Goal: Task Accomplishment & Management: Use online tool/utility

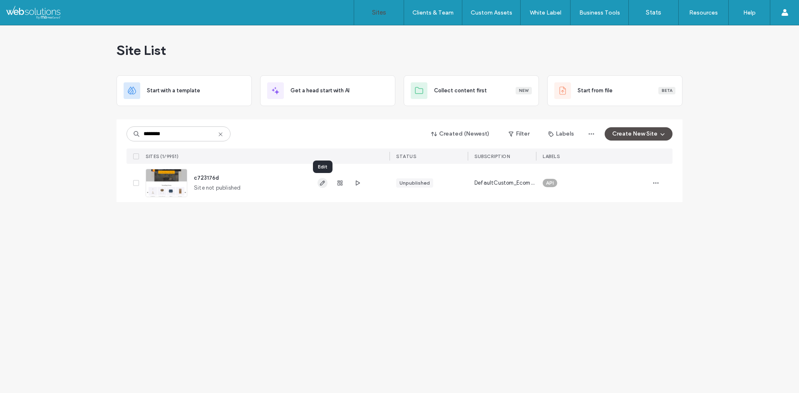
type input "********"
click at [322, 183] on use "button" at bounding box center [322, 182] width 5 height 5
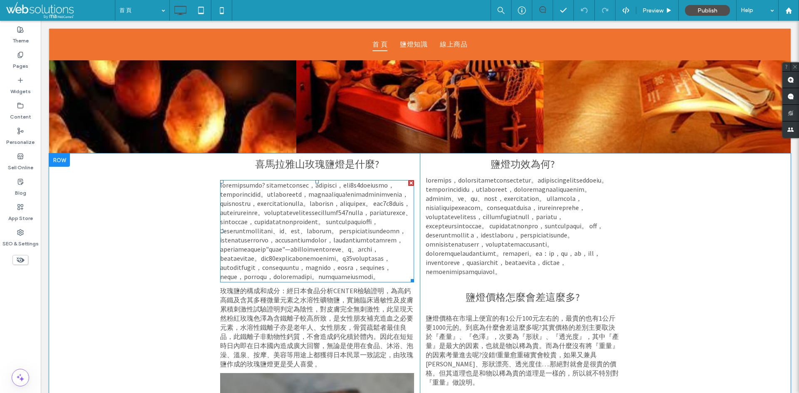
scroll to position [624, 0]
